Goal: Transaction & Acquisition: Subscribe to service/newsletter

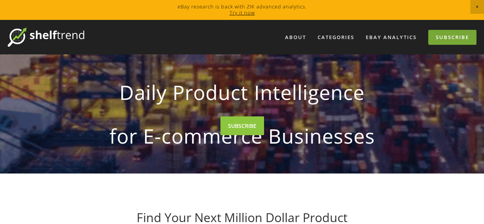
click at [443, 35] on link "Subscribe" at bounding box center [452, 37] width 48 height 15
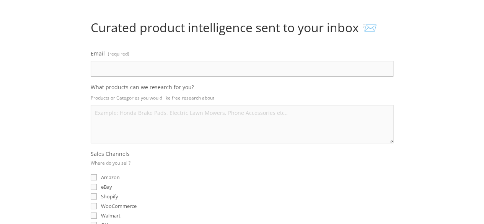
scroll to position [69, 0]
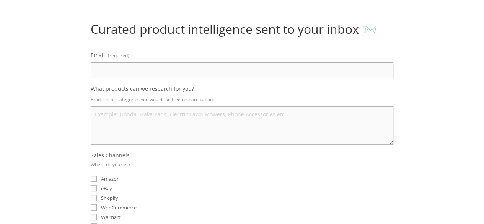
click at [200, 71] on input "Email (required)" at bounding box center [242, 70] width 302 height 16
type input "h"
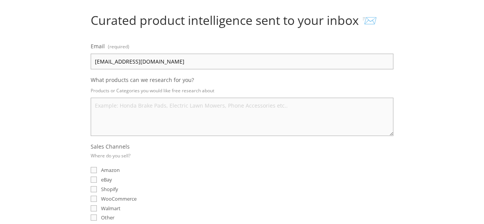
scroll to position [78, 0]
type input "harismuhammmad98@gmail.com"
click at [174, 113] on textarea "What products can we research for you?" at bounding box center [242, 116] width 302 height 38
type textarea "a"
drag, startPoint x: 125, startPoint y: 108, endPoint x: 177, endPoint y: 108, distance: 51.2
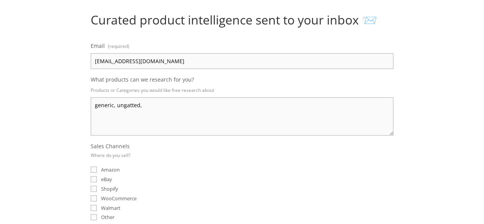
click at [177, 108] on textarea "generic, ungatted," at bounding box center [242, 116] width 302 height 38
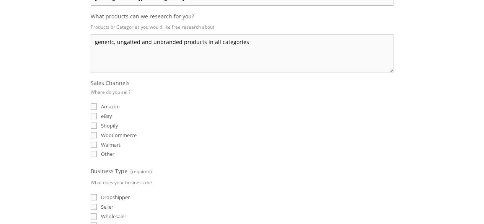
scroll to position [142, 0]
type textarea "generic, ungatted and unbranded products in all categories"
click at [95, 113] on input "eBay" at bounding box center [94, 115] width 6 height 6
checkbox input "true"
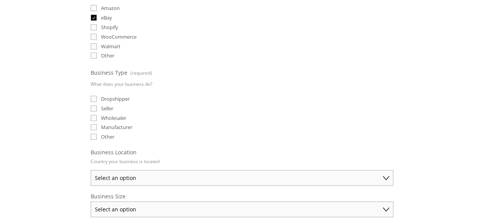
scroll to position [240, 0]
click at [94, 95] on input "Dropshipper" at bounding box center [94, 98] width 6 height 6
checkbox input "true"
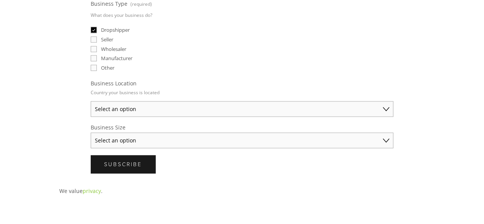
scroll to position [309, 0]
click at [128, 103] on select "Select an option Australia United States United Kingdom China Japan Germany Can…" at bounding box center [242, 109] width 302 height 16
select select "United States"
click at [91, 101] on select "Select an option Australia United States United Kingdom China Japan Germany Can…" at bounding box center [242, 109] width 302 height 16
click at [163, 134] on select "Select an option Solo Merchant (under $50K annual sales) Small Business ($50K -…" at bounding box center [242, 140] width 302 height 16
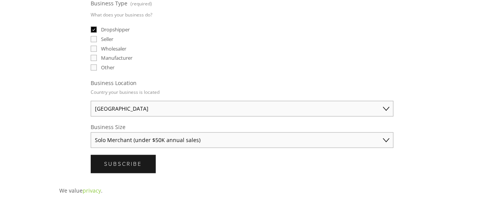
click at [91, 132] on select "Select an option Solo Merchant (under $50K annual sales) Small Business ($50K -…" at bounding box center [242, 140] width 302 height 16
click at [166, 132] on select "Solo Merchant (under $50K annual sales) Small Business ($50K - $250K annual sal…" at bounding box center [242, 140] width 302 height 16
select select "Small Business ($50K - $250K annual sales)"
click at [91, 132] on select "Solo Merchant (under $50K annual sales) Small Business ($50K - $250K annual sal…" at bounding box center [242, 140] width 302 height 16
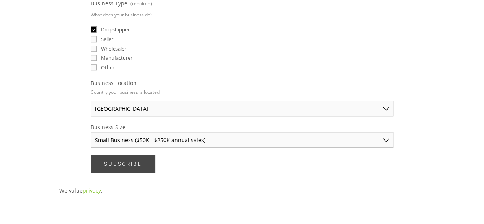
click at [151, 165] on button "Subscribe Subscribe" at bounding box center [123, 163] width 65 height 18
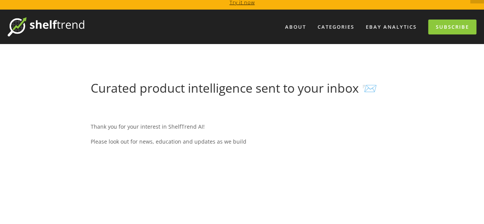
scroll to position [0, 0]
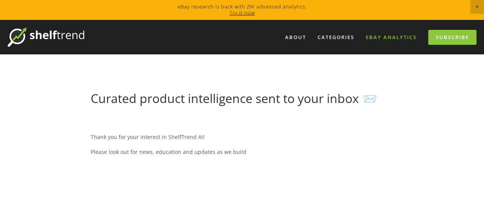
click at [379, 42] on link "eBay Analytics" at bounding box center [390, 37] width 61 height 13
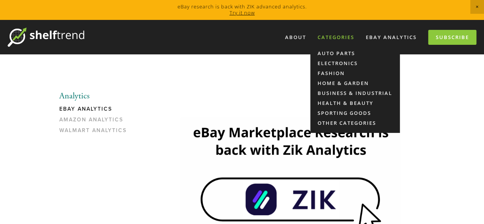
click at [345, 40] on div "Categories" at bounding box center [335, 37] width 47 height 13
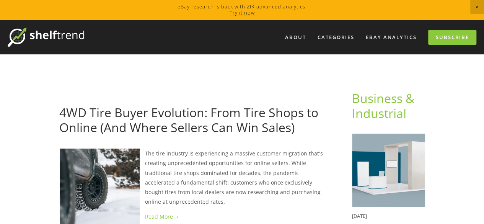
click at [78, 36] on img at bounding box center [46, 37] width 76 height 19
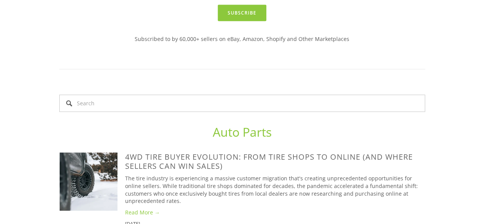
scroll to position [299, 0]
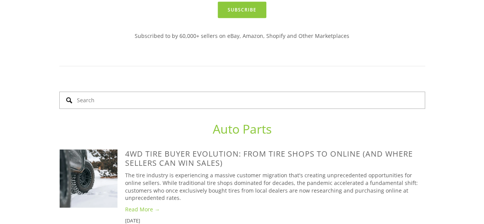
click at [235, 91] on input "Search" at bounding box center [241, 99] width 365 height 17
type input "generic and unbranded products for ebay"
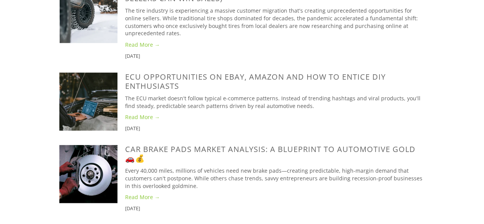
scroll to position [463, 0]
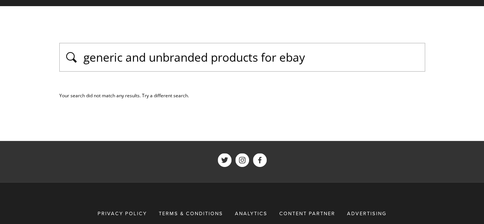
scroll to position [34, 0]
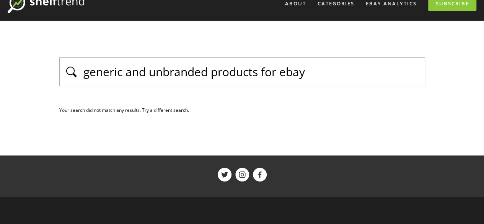
click at [310, 69] on input "generic and unbranded products for ebay" at bounding box center [252, 71] width 338 height 16
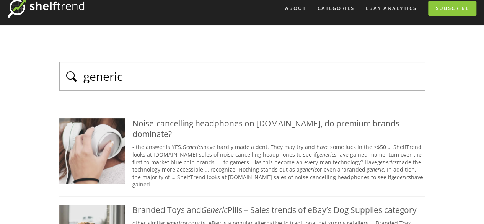
scroll to position [22, 0]
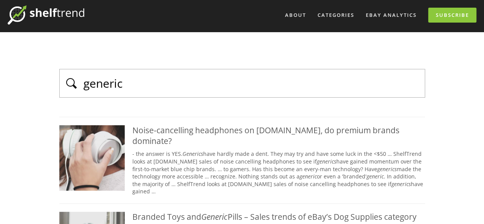
paste input "pet grooming brush"
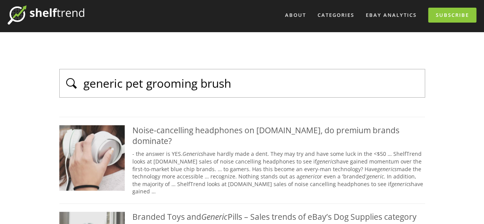
type input "generic pet grooming brush"
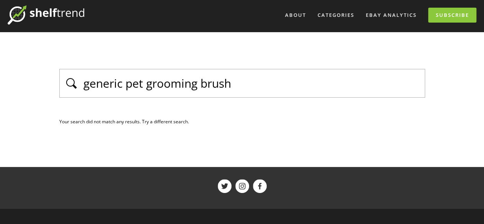
click at [121, 83] on input "generic pet grooming brush" at bounding box center [252, 83] width 338 height 16
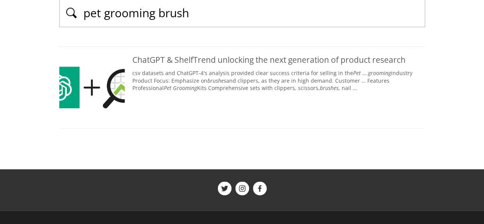
scroll to position [92, 0]
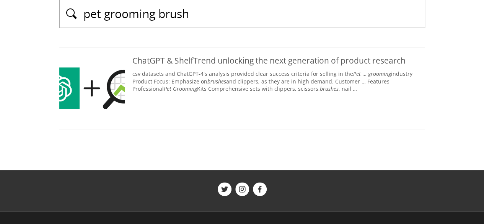
type input "pet grooming brush"
click at [190, 61] on div "ChatGPT & ShelfTrend unlocking the next generation of product research" at bounding box center [278, 60] width 292 height 10
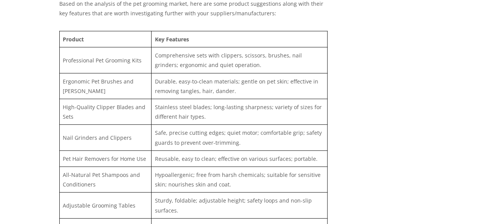
scroll to position [1056, 0]
click at [105, 73] on td "Ergonomic Pet Brushes and Combs" at bounding box center [105, 86] width 92 height 26
copy tr "Ergonomic Pet Brushes and Combs"
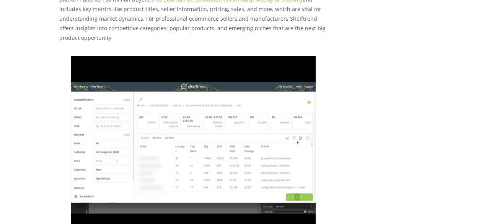
scroll to position [0, 0]
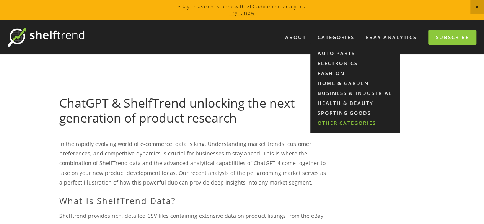
click at [326, 121] on link "Other Categories" at bounding box center [354, 123] width 89 height 10
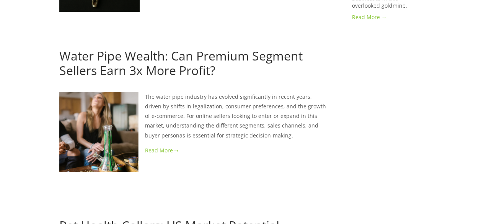
scroll to position [869, 0]
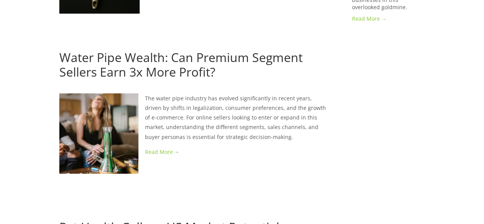
click at [186, 49] on link "Water Pipe Wealth: Can Premium Segment Sellers Earn 3x More Profit?" at bounding box center [180, 64] width 243 height 31
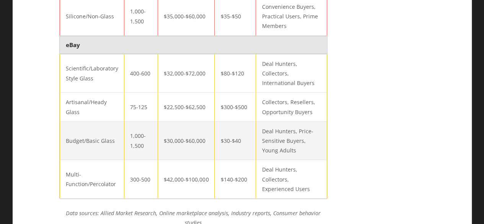
scroll to position [1035, 0]
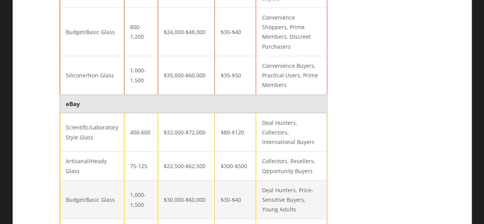
click at [94, 180] on td "Budget/Basic Glass" at bounding box center [92, 199] width 64 height 39
copy tr "Budget/Basic Glass"
